Goal: Transaction & Acquisition: Purchase product/service

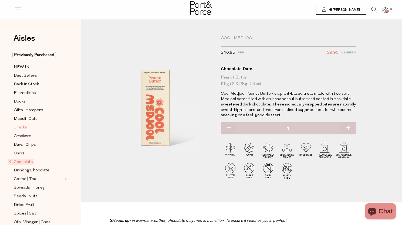
click at [25, 126] on span "Snacks" at bounding box center [20, 127] width 13 height 6
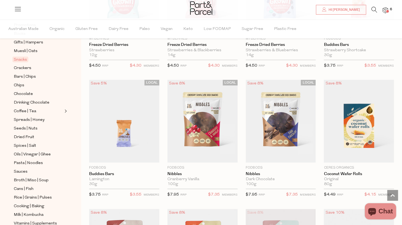
scroll to position [774, 0]
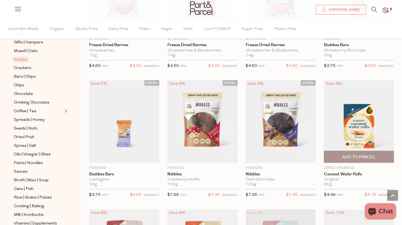
click at [363, 156] on span "Add To Parcel" at bounding box center [358, 157] width 33 height 6
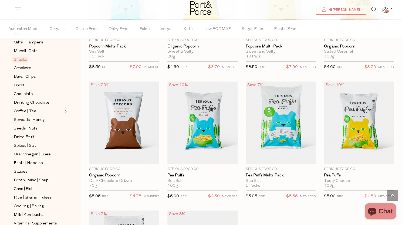
scroll to position [1419, 0]
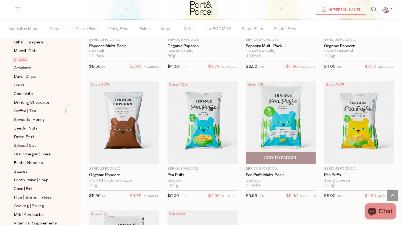
click at [286, 155] on span "Add To Parcel" at bounding box center [280, 158] width 33 height 6
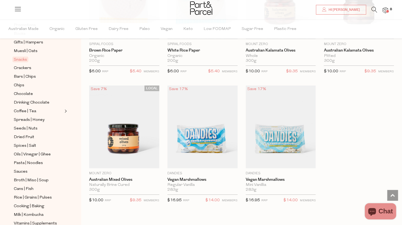
scroll to position [2177, 0]
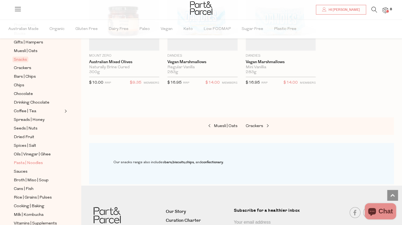
click at [35, 160] on span "Pasta | Noodles" at bounding box center [28, 163] width 29 height 6
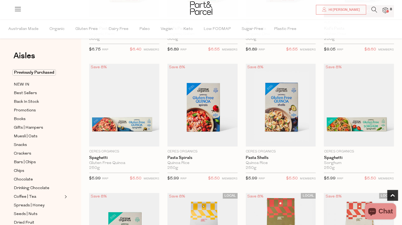
scroll to position [136, 0]
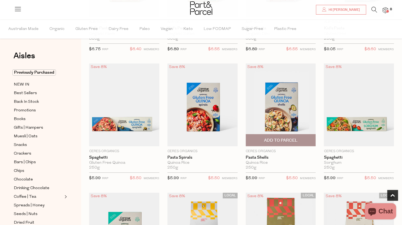
click at [286, 139] on span "Add To Parcel" at bounding box center [280, 141] width 33 height 6
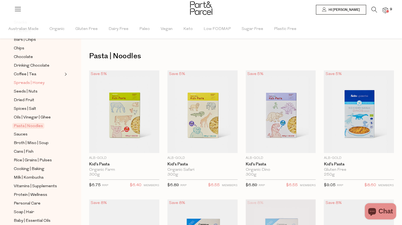
scroll to position [162, 0]
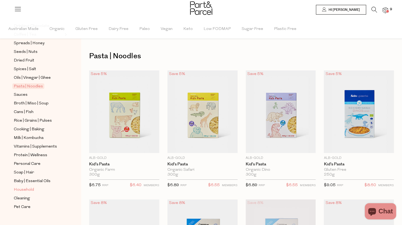
click at [31, 187] on span "Household" at bounding box center [24, 190] width 20 height 6
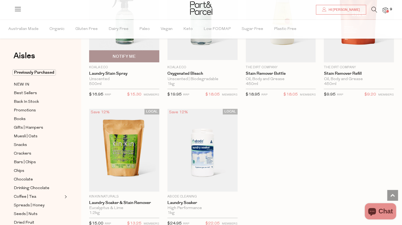
scroll to position [1523, 0]
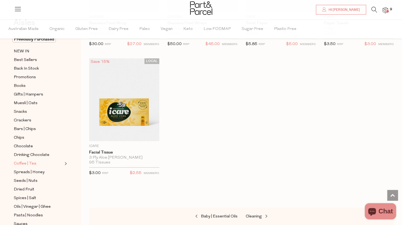
scroll to position [33, 0]
click at [36, 169] on span "Spreads | Honey" at bounding box center [29, 172] width 31 height 6
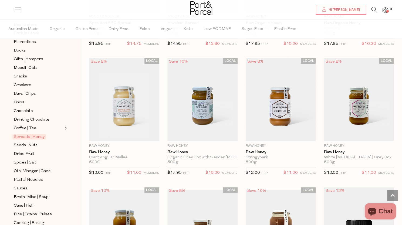
scroll to position [1174, 0]
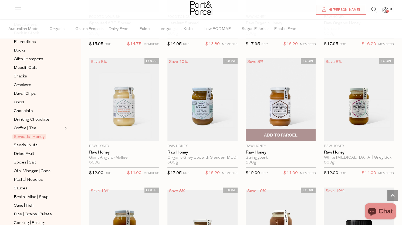
click at [281, 110] on img at bounding box center [280, 99] width 70 height 83
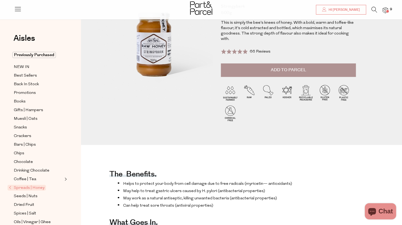
scroll to position [71, 0]
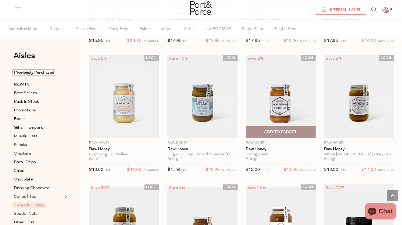
scroll to position [1177, 0]
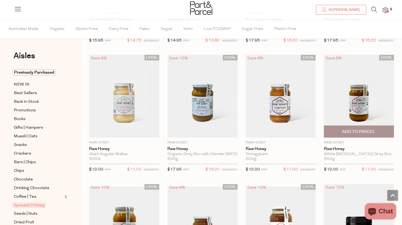
click at [350, 104] on img at bounding box center [358, 96] width 70 height 83
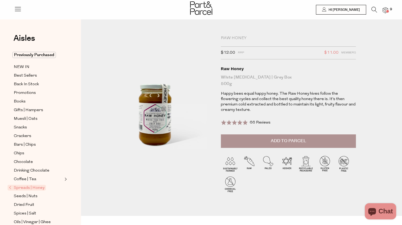
click at [290, 141] on span "Add to Parcel" at bounding box center [287, 141] width 35 height 6
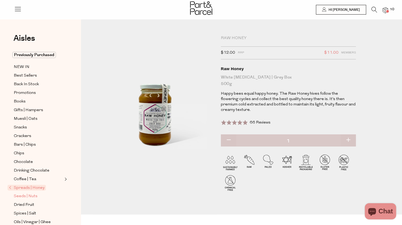
click at [31, 194] on span "Seeds | Nuts" at bounding box center [26, 196] width 24 height 6
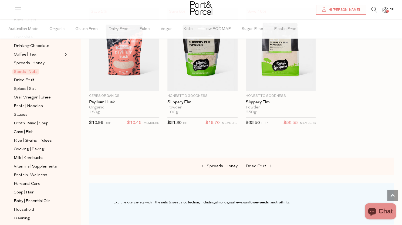
scroll to position [1518, 0]
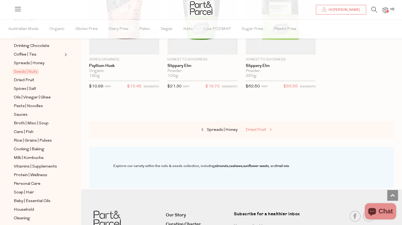
click at [256, 128] on span "Dried Fruit" at bounding box center [255, 130] width 21 height 4
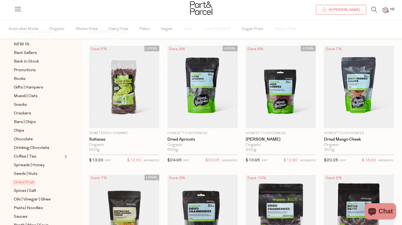
scroll to position [51, 0]
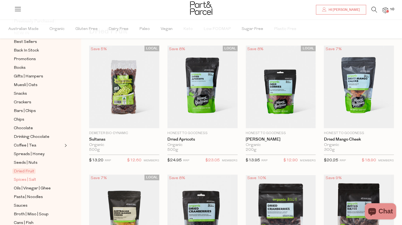
click at [30, 177] on span "Spices | Salt" at bounding box center [25, 180] width 22 height 6
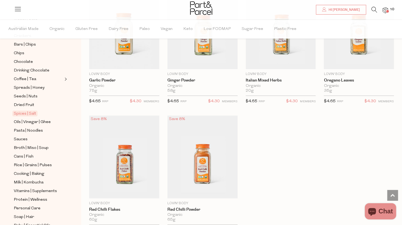
scroll to position [1511, 0]
click at [49, 188] on span "Vitamins | Supplements" at bounding box center [35, 191] width 43 height 6
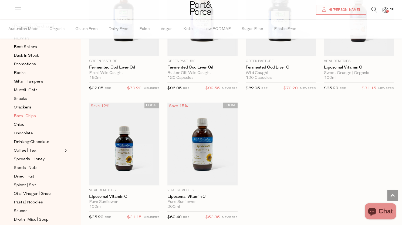
scroll to position [54, 0]
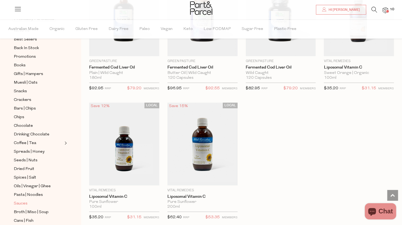
click at [22, 200] on span "Sauces" at bounding box center [21, 203] width 14 height 6
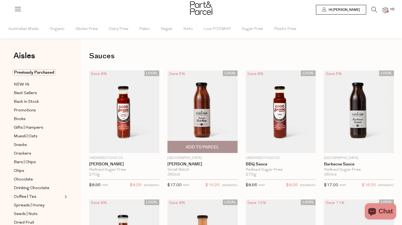
click at [194, 146] on span "Add To Parcel" at bounding box center [202, 147] width 33 height 6
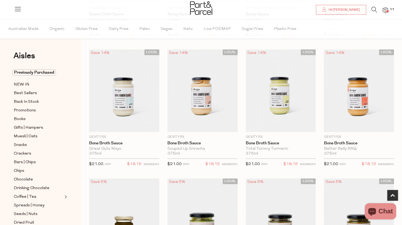
scroll to position [279, 0]
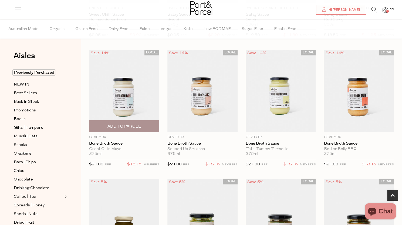
click at [140, 129] on span "Add To Parcel" at bounding box center [124, 126] width 67 height 12
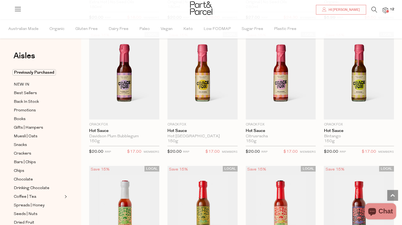
scroll to position [942, 0]
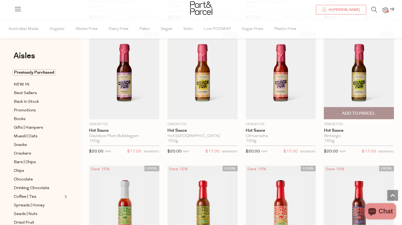
click at [361, 111] on span "Add To Parcel" at bounding box center [358, 114] width 33 height 6
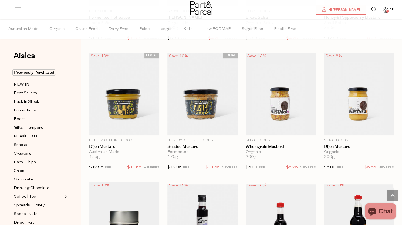
scroll to position [1384, 0]
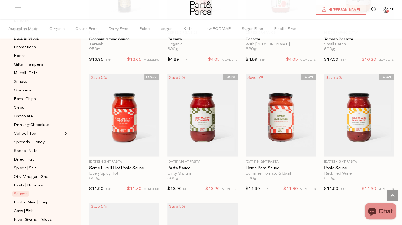
scroll to position [1942, 0]
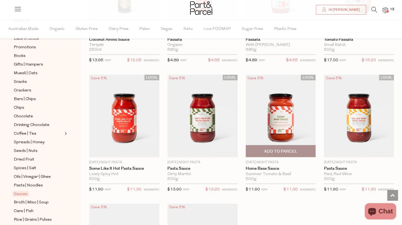
click at [274, 121] on img at bounding box center [280, 116] width 70 height 83
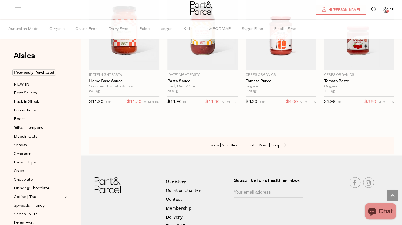
scroll to position [472, 0]
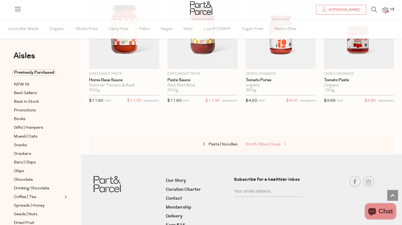
click at [261, 142] on span "Broth | Miso | Soup" at bounding box center [262, 144] width 35 height 4
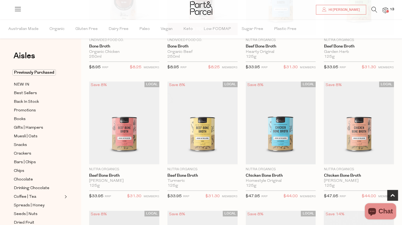
scroll to position [118, 0]
click at [277, 159] on span "Add To Parcel" at bounding box center [280, 158] width 33 height 6
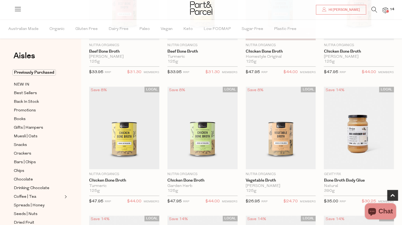
scroll to position [248, 0]
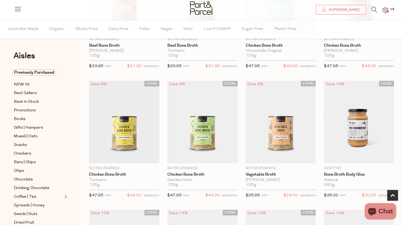
click at [277, 159] on span "Add To Parcel" at bounding box center [280, 160] width 67 height 12
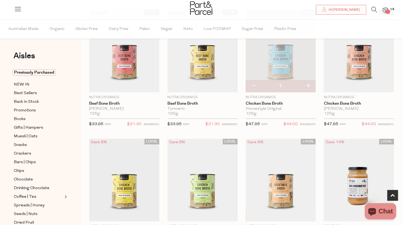
scroll to position [189, 0]
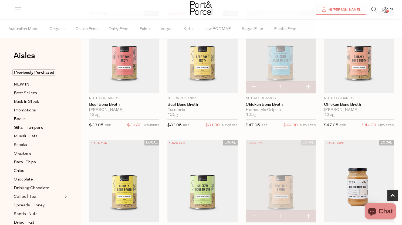
click at [252, 88] on button "button" at bounding box center [252, 87] width 15 height 12
type input "0"
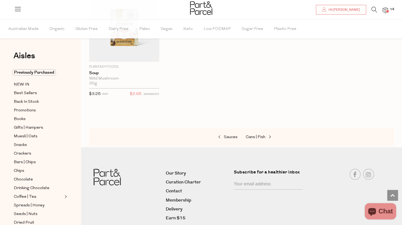
scroll to position [1124, 0]
click at [255, 135] on span "Cans | Fish" at bounding box center [255, 137] width 20 height 4
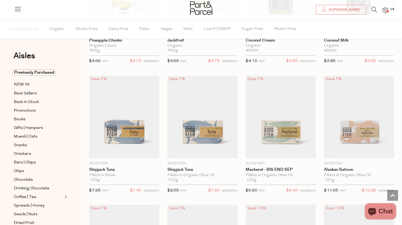
scroll to position [513, 0]
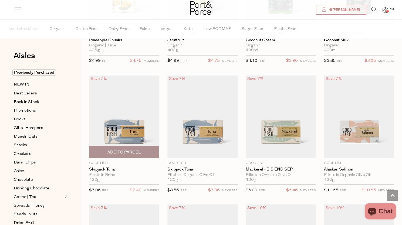
click at [146, 151] on span "Add To Parcel" at bounding box center [124, 152] width 67 height 12
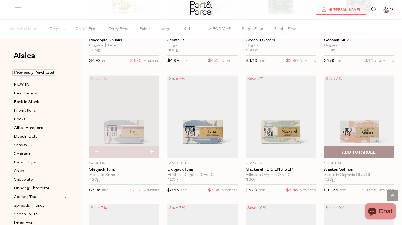
click at [357, 151] on span "Add To Parcel" at bounding box center [358, 152] width 33 height 6
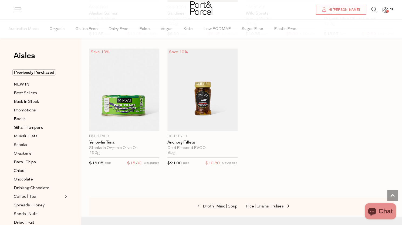
scroll to position [798, 0]
click at [264, 204] on span "Rice | Grains | Pulses" at bounding box center [264, 206] width 38 height 4
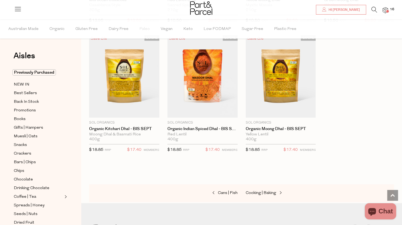
scroll to position [1209, 0]
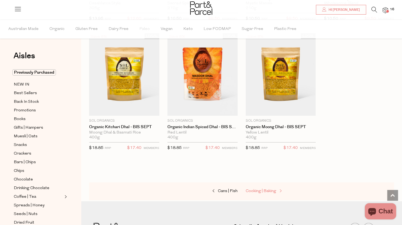
click at [259, 189] on span "Cooking | Baking" at bounding box center [260, 191] width 30 height 4
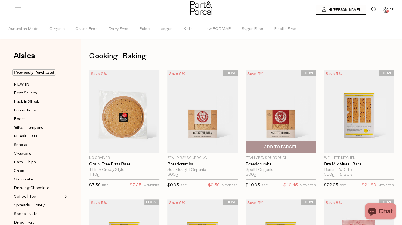
click at [282, 147] on span "Add To Parcel" at bounding box center [280, 147] width 33 height 6
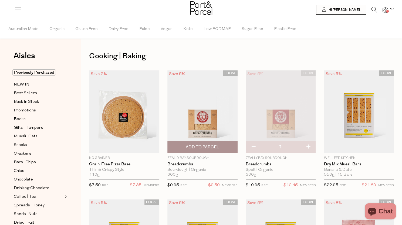
click at [223, 147] on span "Add To Parcel" at bounding box center [202, 147] width 67 height 12
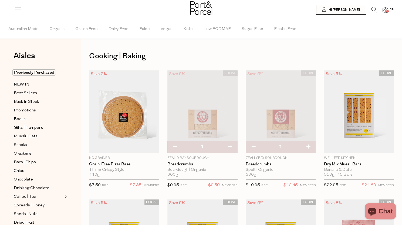
click at [252, 146] on button "button" at bounding box center [252, 147] width 15 height 12
type input "0"
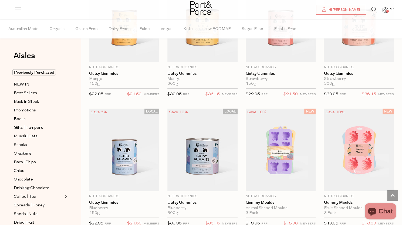
scroll to position [629, 0]
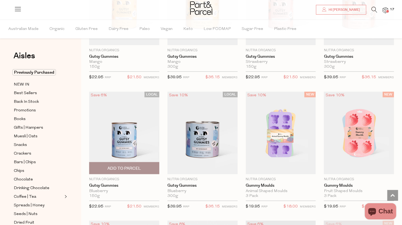
click at [141, 164] on span "Add To Parcel" at bounding box center [124, 168] width 67 height 12
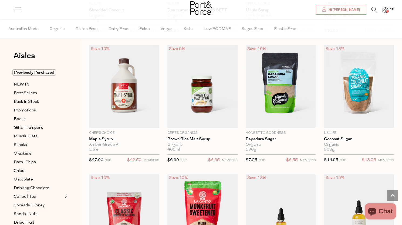
scroll to position [1192, 0]
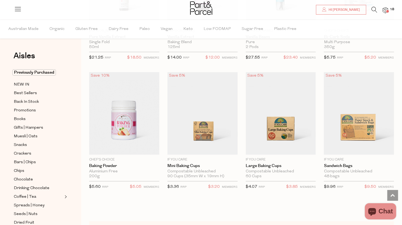
scroll to position [2665, 0]
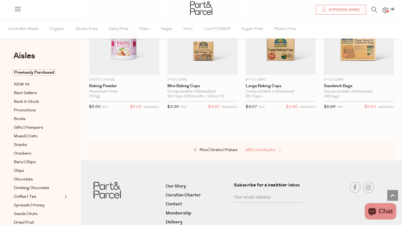
click at [265, 148] on span "Milk | Kombucha" at bounding box center [260, 150] width 30 height 4
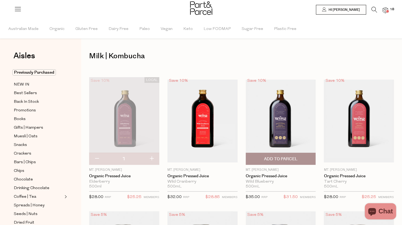
click at [275, 140] on img at bounding box center [280, 121] width 70 height 83
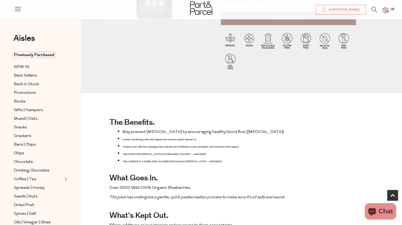
scroll to position [140, 0]
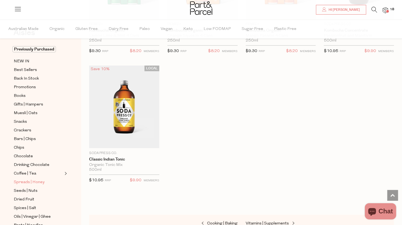
scroll to position [22, 0]
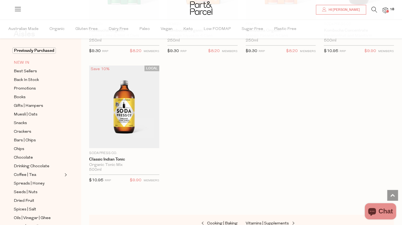
click at [28, 64] on span "NEW IN" at bounding box center [22, 63] width 16 height 6
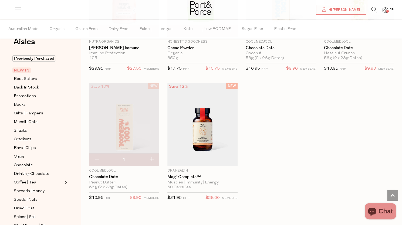
scroll to position [6, 0]
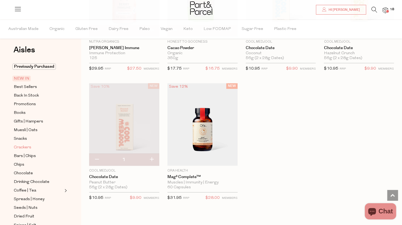
click at [24, 146] on span "Crackers" at bounding box center [23, 147] width 18 height 6
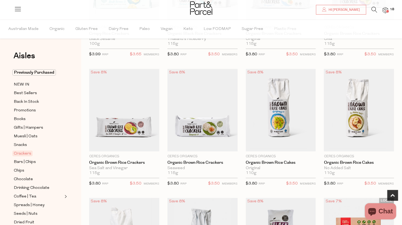
scroll to position [260, 0]
click at [376, 144] on span "Add To Parcel" at bounding box center [358, 145] width 67 height 12
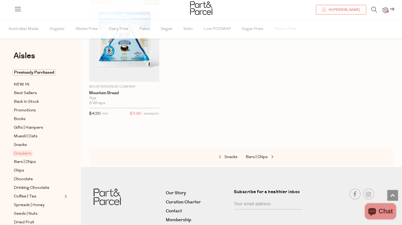
scroll to position [1234, 0]
click at [384, 12] on img at bounding box center [384, 10] width 5 height 6
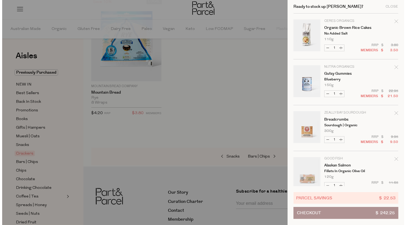
scroll to position [1245, 0]
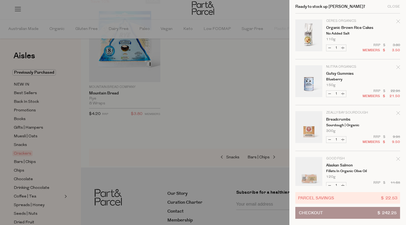
click at [324, 213] on button "Checkout $ 242.25" at bounding box center [347, 213] width 105 height 12
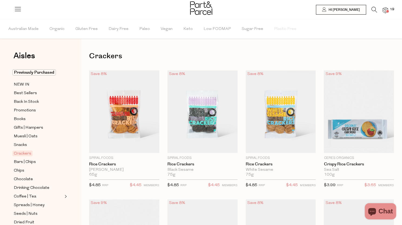
click at [387, 11] on span at bounding box center [387, 11] width 3 height 3
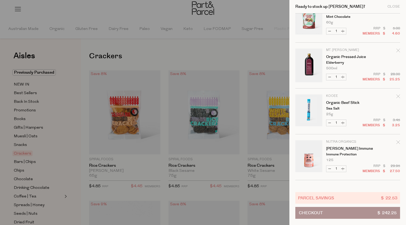
scroll to position [697, 0]
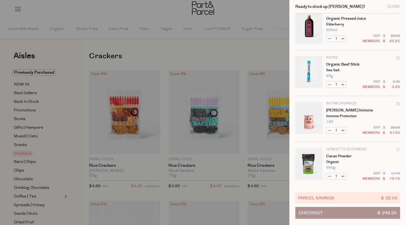
click at [398, 102] on icon "Remove Berry Immune" at bounding box center [398, 104] width 4 height 4
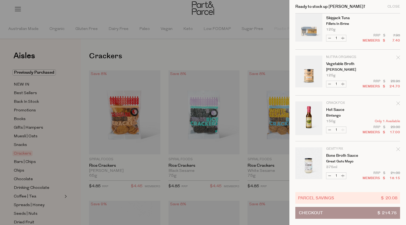
scroll to position [193, 0]
click at [396, 149] on icon "Remove Bone Broth Sauce" at bounding box center [398, 150] width 4 height 4
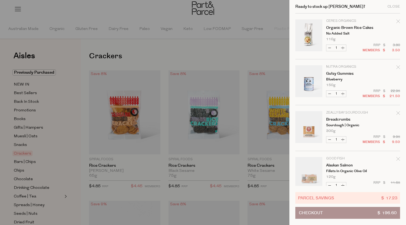
click at [397, 112] on icon "Remove Breadcrumbs" at bounding box center [398, 113] width 4 height 4
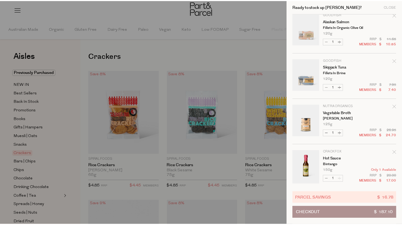
scroll to position [99, 0]
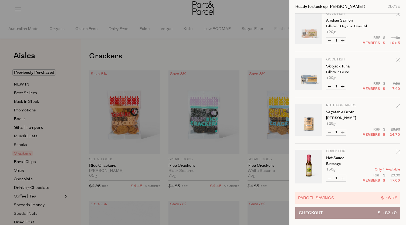
click at [398, 104] on icon "Remove Vegetable Broth" at bounding box center [398, 106] width 4 height 4
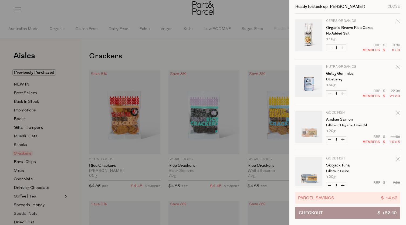
click at [33, 206] on div at bounding box center [203, 112] width 406 height 225
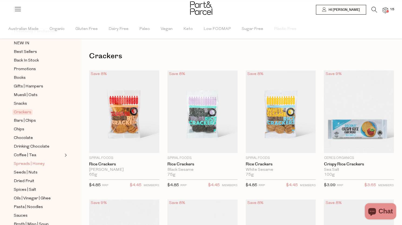
scroll to position [44, 0]
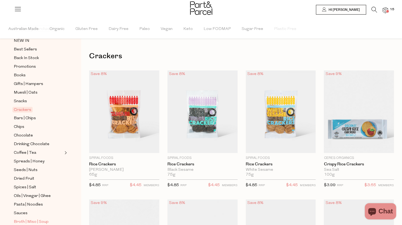
click at [35, 219] on span "Broth | Miso | Soup" at bounding box center [31, 222] width 35 height 6
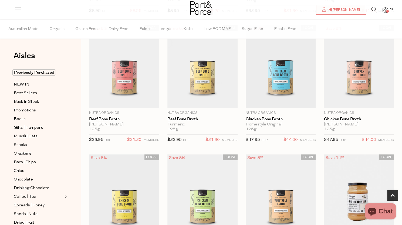
scroll to position [173, 0]
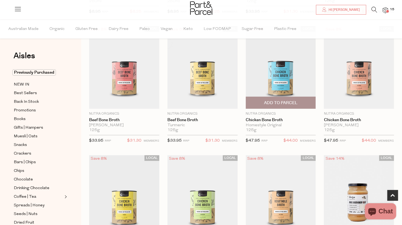
click at [296, 104] on span "Add To Parcel" at bounding box center [280, 103] width 33 height 6
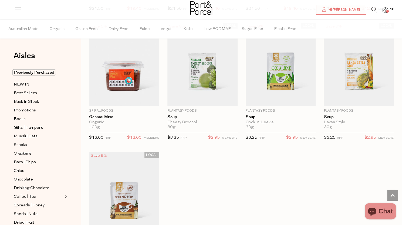
scroll to position [965, 0]
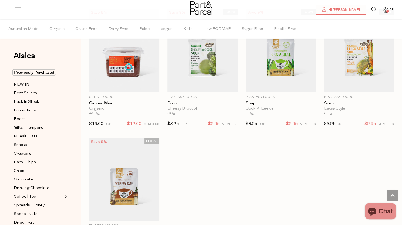
click at [387, 11] on span at bounding box center [387, 11] width 3 height 3
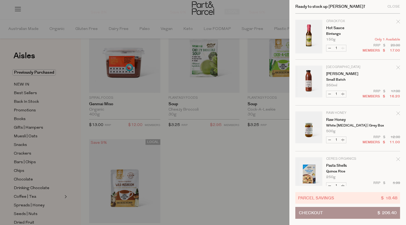
scroll to position [230, 0]
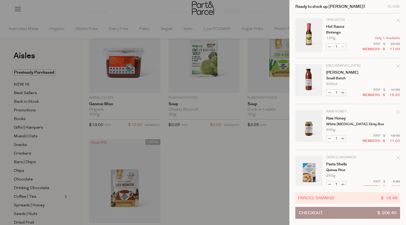
click at [397, 67] on icon "Remove Tomato Ketchup" at bounding box center [398, 66] width 4 height 4
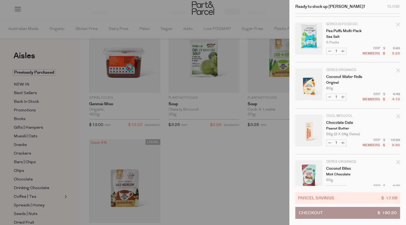
scroll to position [363, 0]
click at [26, 136] on div at bounding box center [203, 112] width 406 height 225
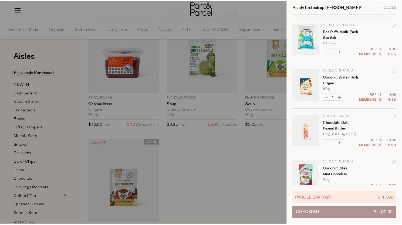
scroll to position [164, 0]
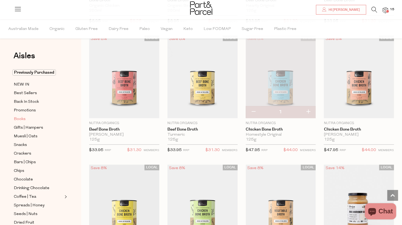
click at [23, 117] on span "Books" at bounding box center [20, 119] width 12 height 6
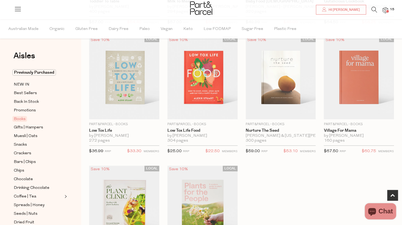
scroll to position [163, 0]
click at [31, 93] on span "Best Sellers" at bounding box center [25, 93] width 23 height 6
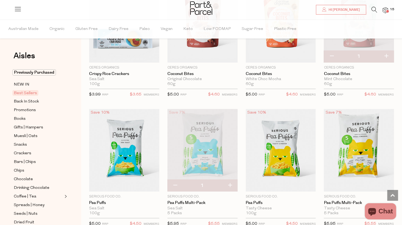
scroll to position [1130, 0]
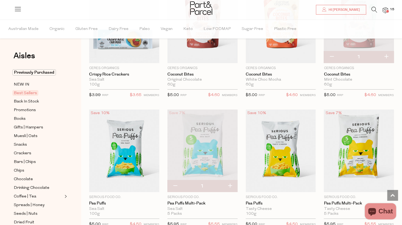
click at [384, 12] on img at bounding box center [384, 10] width 5 height 6
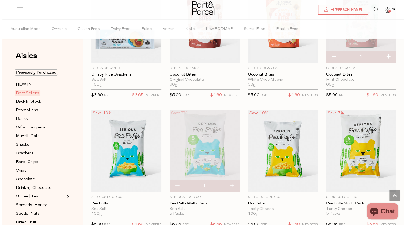
scroll to position [1140, 0]
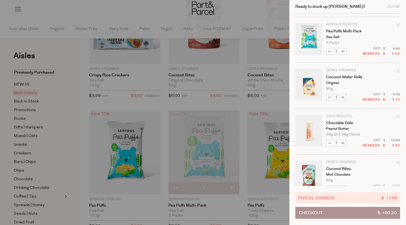
click at [396, 115] on icon "Remove Chocolate Date" at bounding box center [398, 117] width 4 height 4
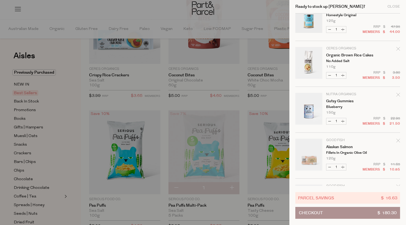
scroll to position [0, 0]
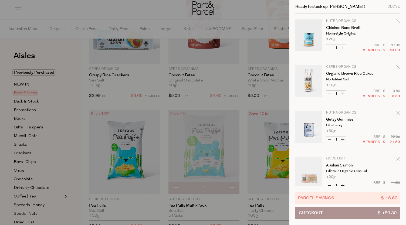
click at [358, 213] on button "Checkout $ 180.30" at bounding box center [347, 213] width 105 height 12
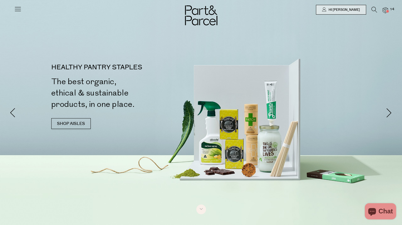
click at [386, 12] on span at bounding box center [387, 11] width 3 height 3
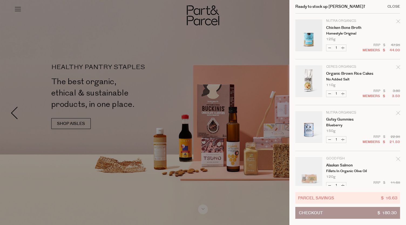
click at [390, 6] on div "Close" at bounding box center [393, 7] width 13 height 4
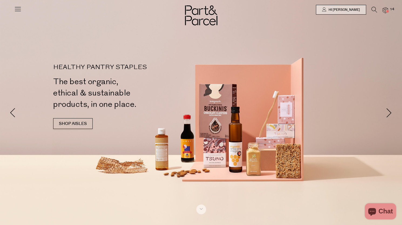
click at [18, 7] on icon at bounding box center [18, 9] width 8 height 8
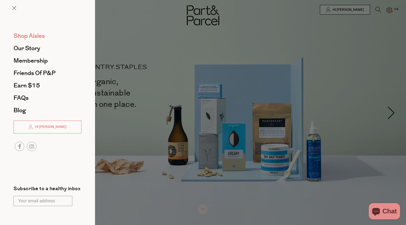
click at [35, 36] on span "Shop Aisles" at bounding box center [28, 36] width 31 height 9
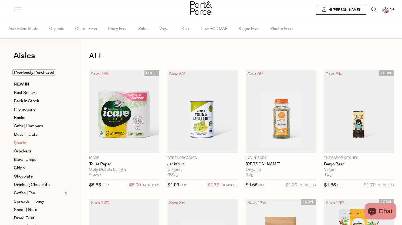
click at [25, 143] on span "Snacks" at bounding box center [20, 143] width 13 height 6
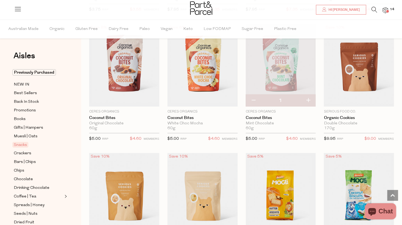
scroll to position [1057, 0]
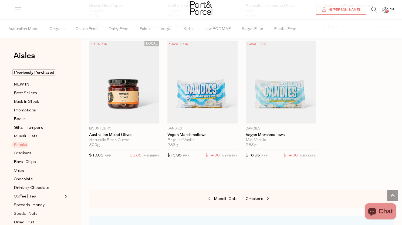
scroll to position [2105, 0]
click at [386, 9] on img at bounding box center [384, 10] width 5 height 6
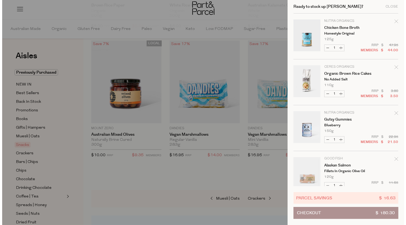
scroll to position [2125, 0]
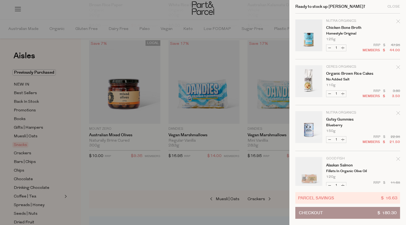
click at [326, 212] on button "Checkout $ 180.30" at bounding box center [347, 213] width 105 height 12
